Goal: Find specific page/section: Find specific page/section

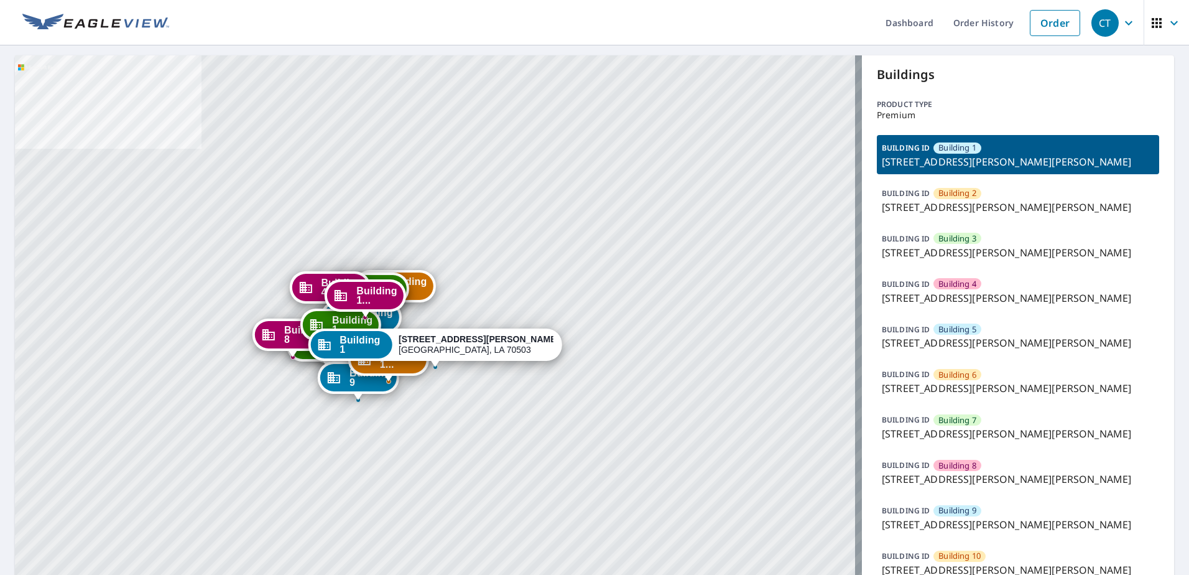
click at [1150, 29] on icon "button" at bounding box center [1157, 23] width 15 height 15
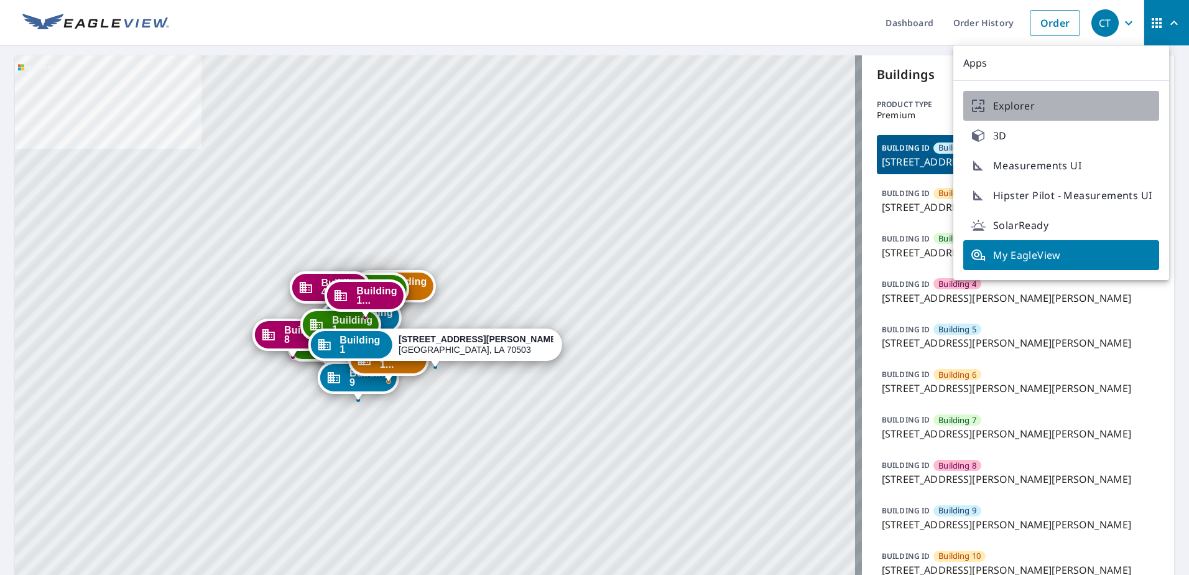
click at [1080, 113] on span "Explorer" at bounding box center [1061, 105] width 181 height 15
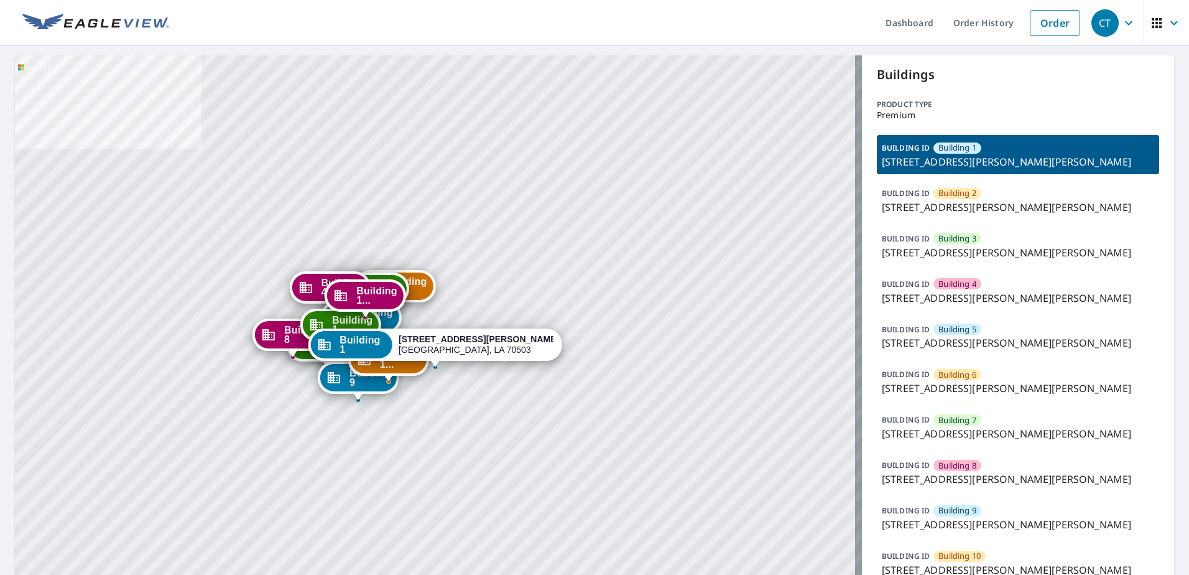
click at [1152, 26] on icon "button" at bounding box center [1157, 23] width 10 height 10
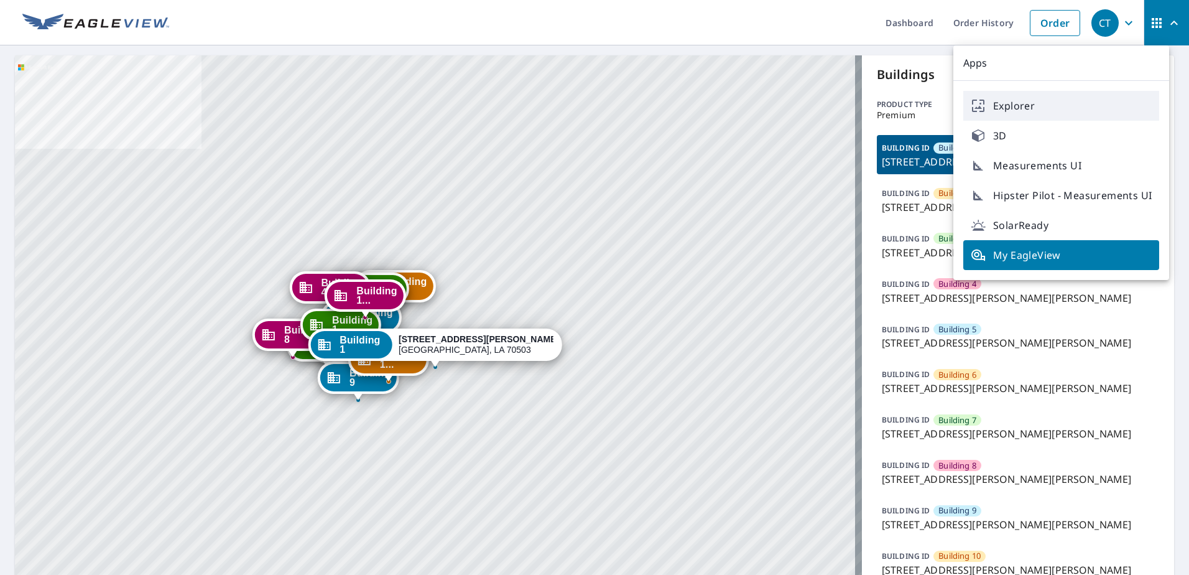
click at [1081, 111] on span "Explorer" at bounding box center [1061, 105] width 181 height 15
